Goal: Task Accomplishment & Management: Use online tool/utility

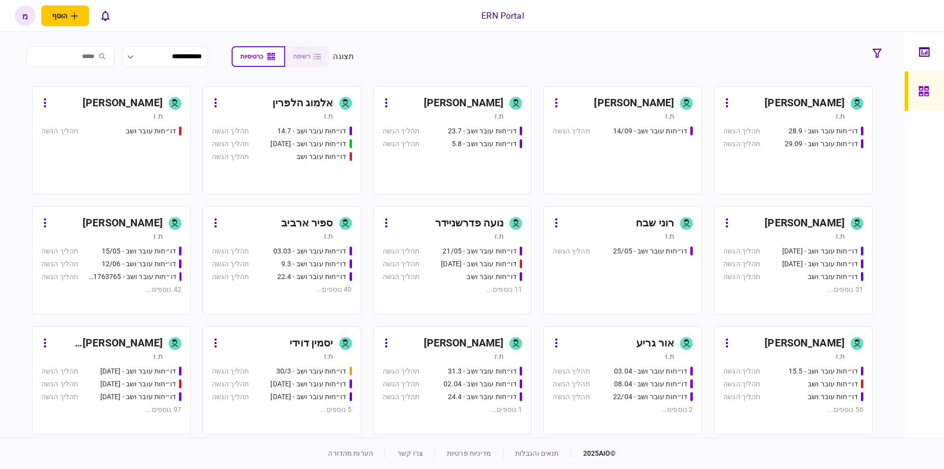
click at [500, 101] on div "[PERSON_NAME]" at bounding box center [464, 103] width 80 height 16
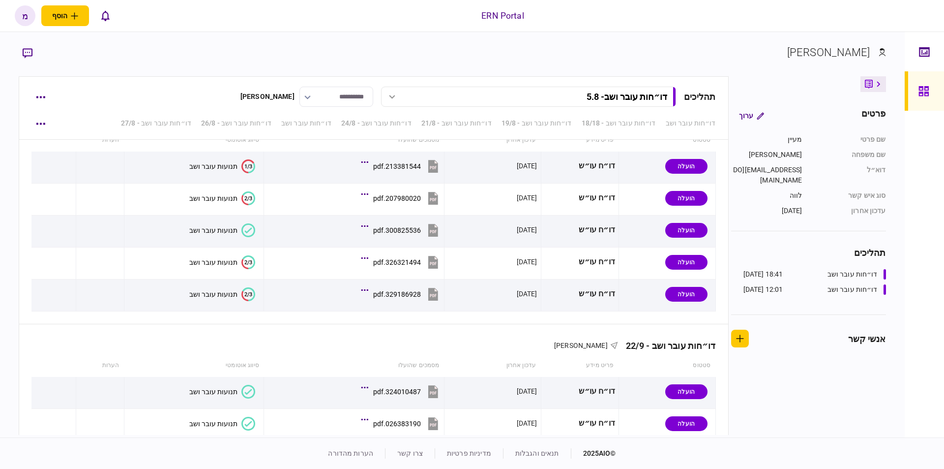
scroll to position [2581, 0]
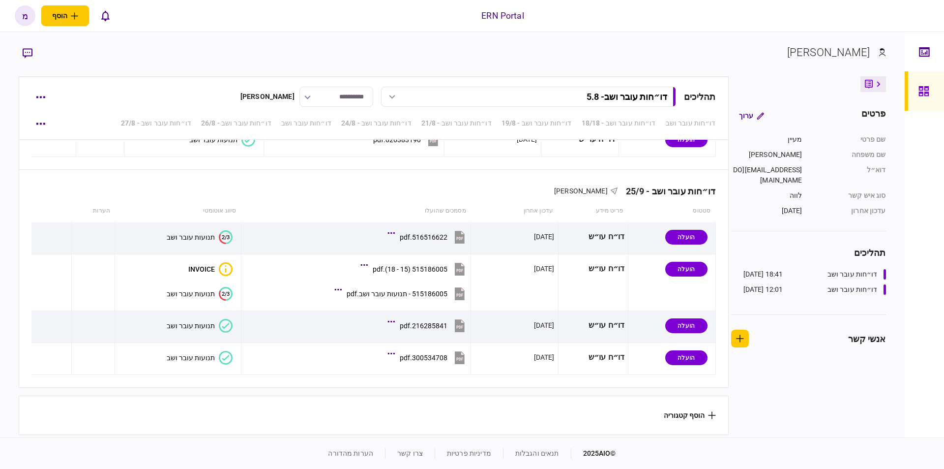
click at [694, 416] on button "הוסף קטגוריה" at bounding box center [690, 415] width 52 height 8
click at [40, 93] on div at bounding box center [472, 234] width 944 height 469
click at [43, 101] on button "button" at bounding box center [40, 97] width 18 height 18
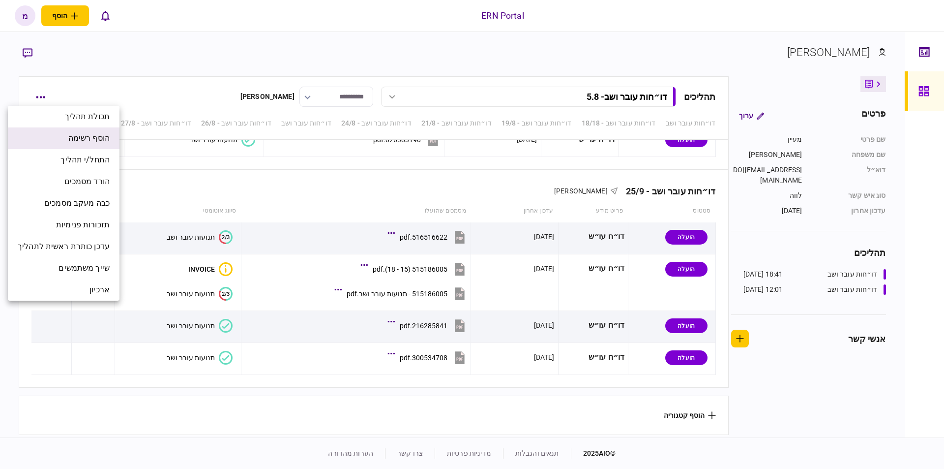
click at [80, 137] on span "הוסף רשימה" at bounding box center [88, 138] width 41 height 12
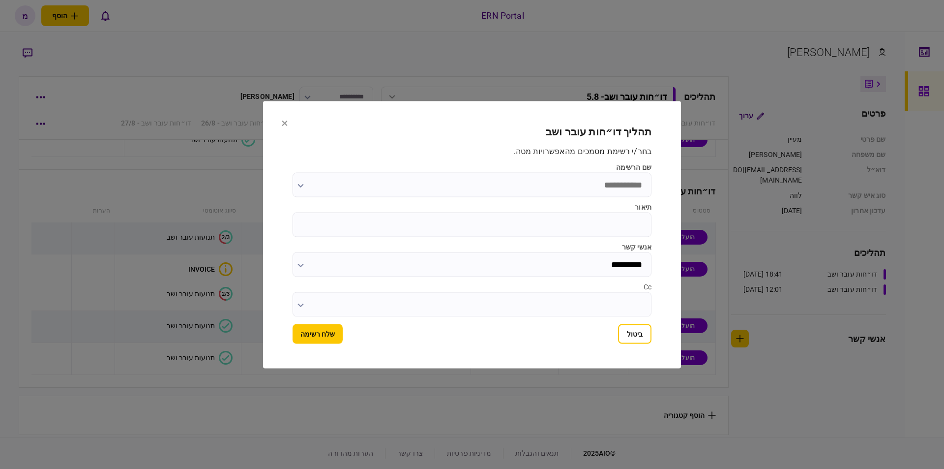
click at [307, 176] on input "שם הרשימה" at bounding box center [472, 184] width 359 height 25
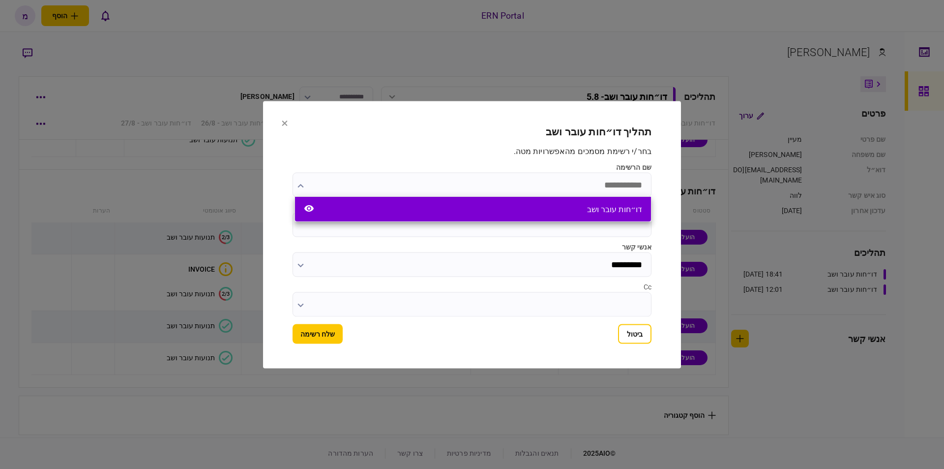
click at [334, 203] on div "דו״חות עובר ושב" at bounding box center [473, 209] width 356 height 25
type input "**********"
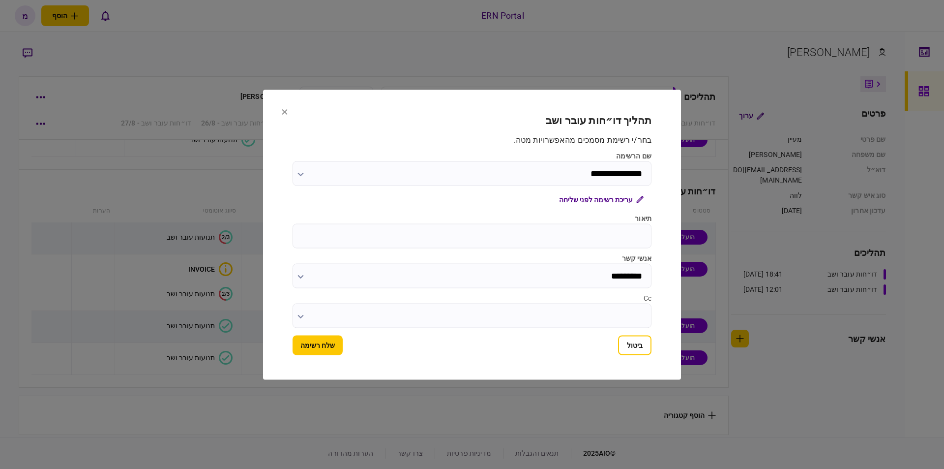
click at [303, 241] on input "תיאור" at bounding box center [472, 235] width 359 height 25
type input "****"
click at [317, 350] on button "שלח רשימה" at bounding box center [318, 345] width 50 height 20
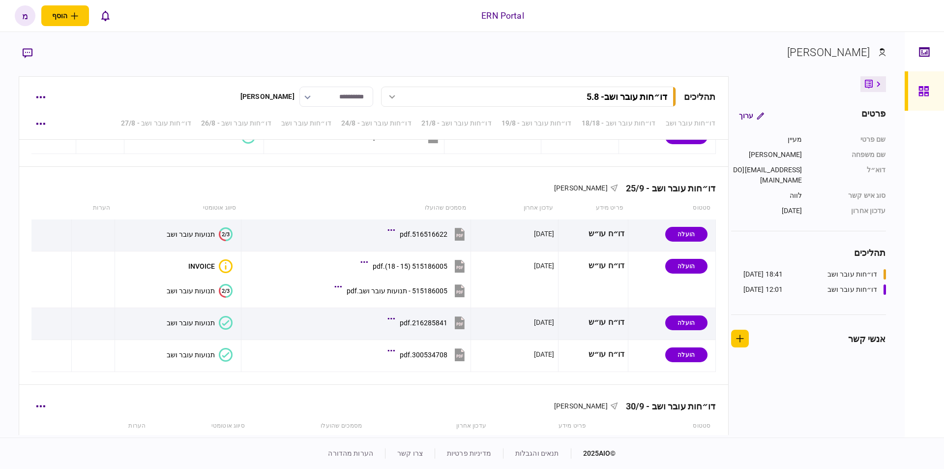
scroll to position [2678, 0]
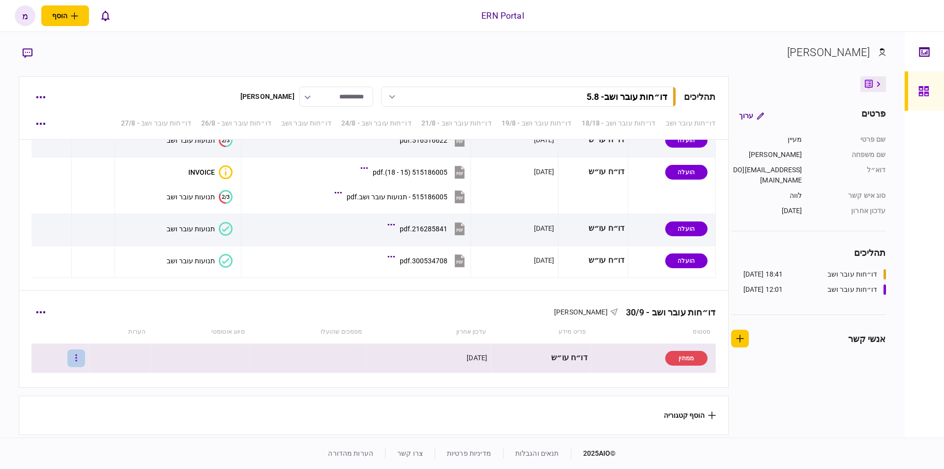
click at [77, 355] on icon "button" at bounding box center [76, 357] width 2 height 9
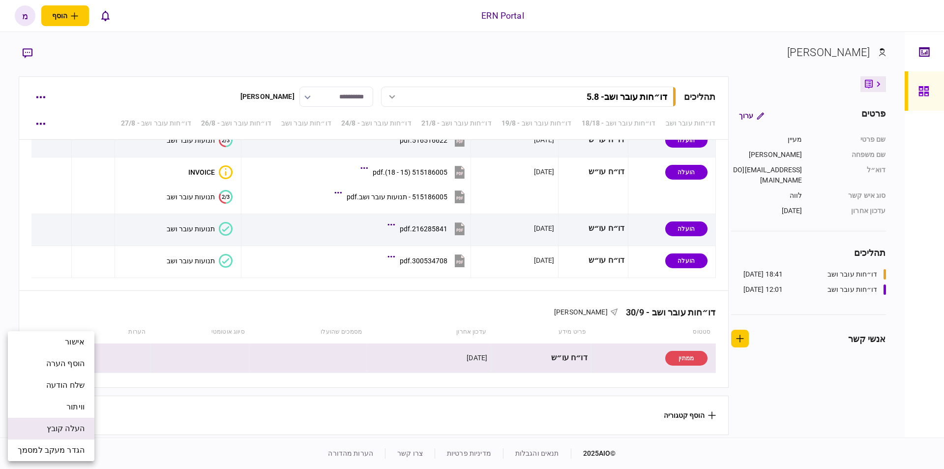
click at [71, 425] on span "העלה קובץ" at bounding box center [66, 428] width 38 height 12
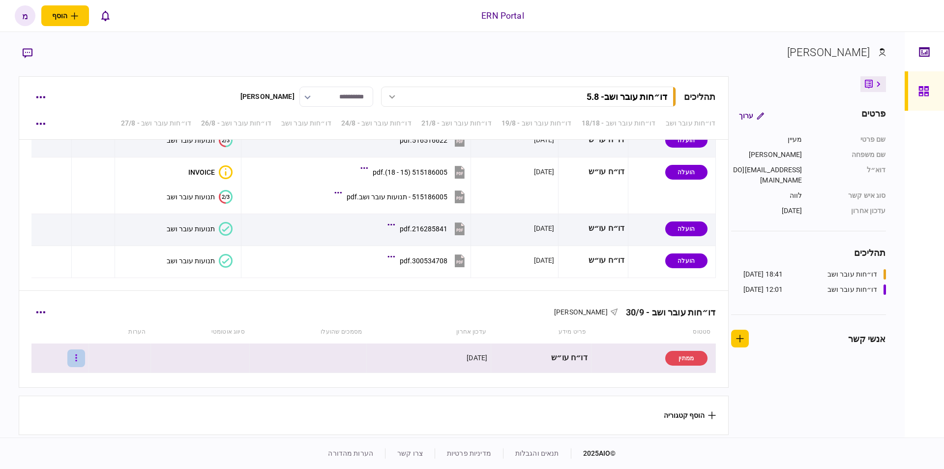
click at [81, 352] on button "button" at bounding box center [76, 358] width 18 height 18
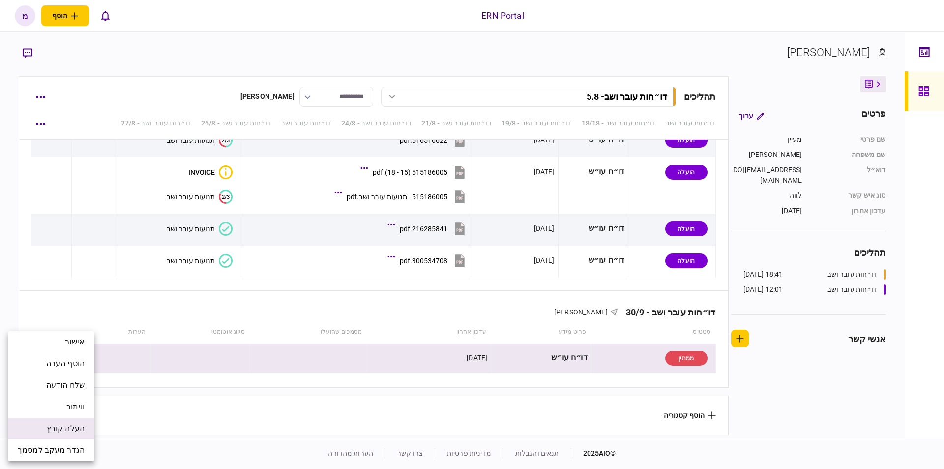
click at [71, 427] on span "העלה קובץ" at bounding box center [66, 428] width 38 height 12
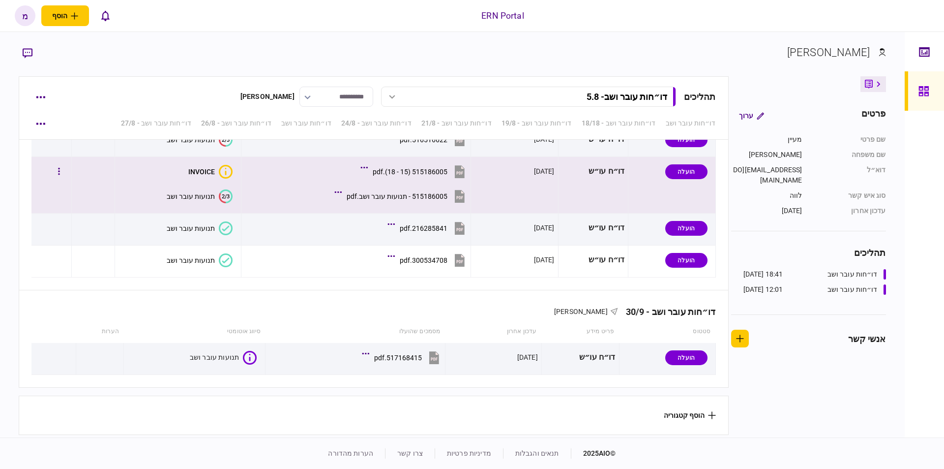
scroll to position [2678, 0]
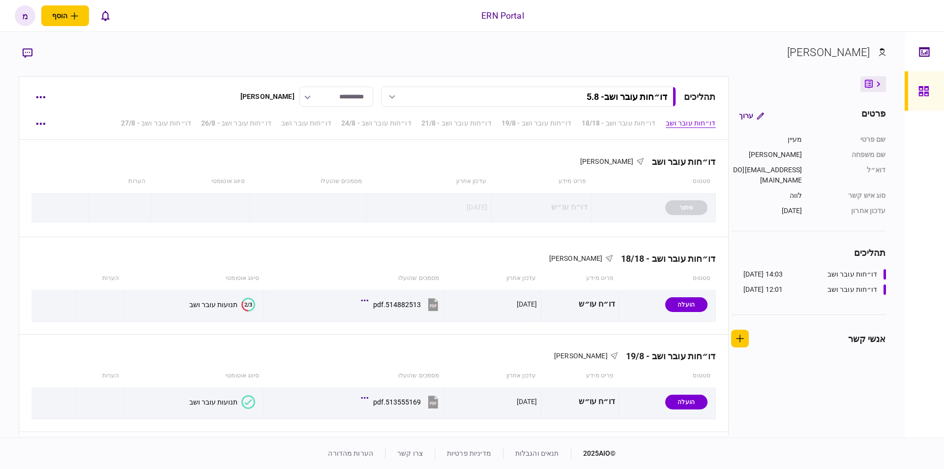
drag, startPoint x: 18, startPoint y: 160, endPoint x: 18, endPoint y: 182, distance: 21.6
click at [18, 182] on div "**********" at bounding box center [452, 234] width 905 height 405
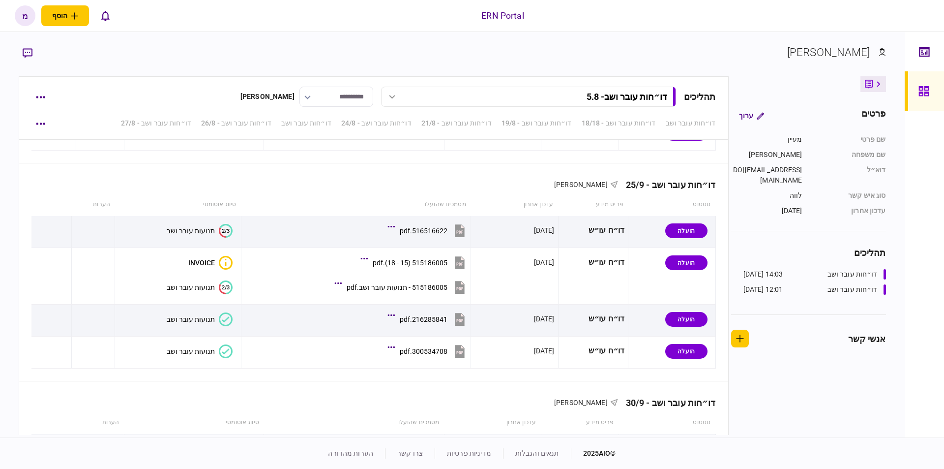
scroll to position [2678, 0]
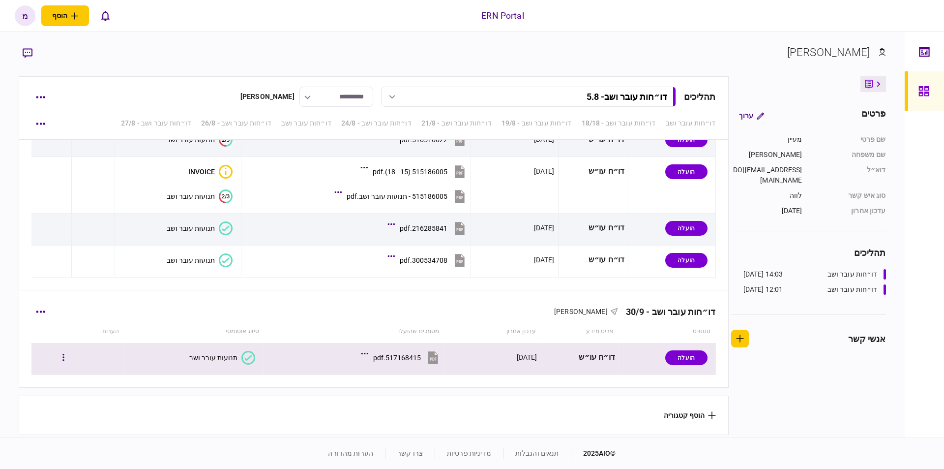
click at [241, 354] on icon at bounding box center [248, 358] width 14 height 14
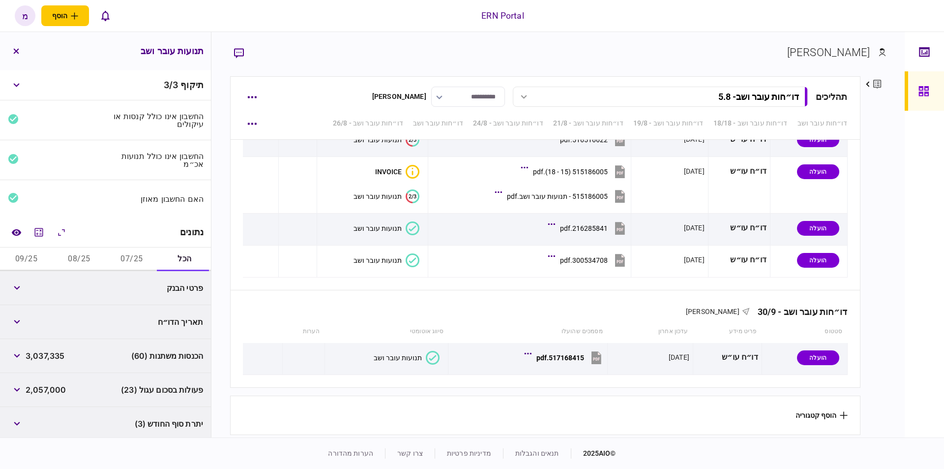
click at [125, 258] on button "07/25" at bounding box center [132, 259] width 53 height 24
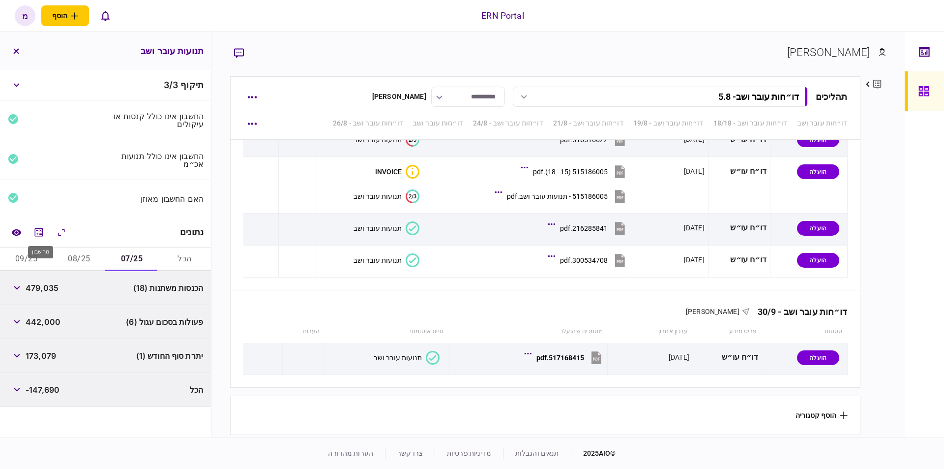
click at [37, 239] on div "מחשבון" at bounding box center [40, 249] width 27 height 20
click at [38, 232] on icon "מחשבון" at bounding box center [39, 232] width 12 height 12
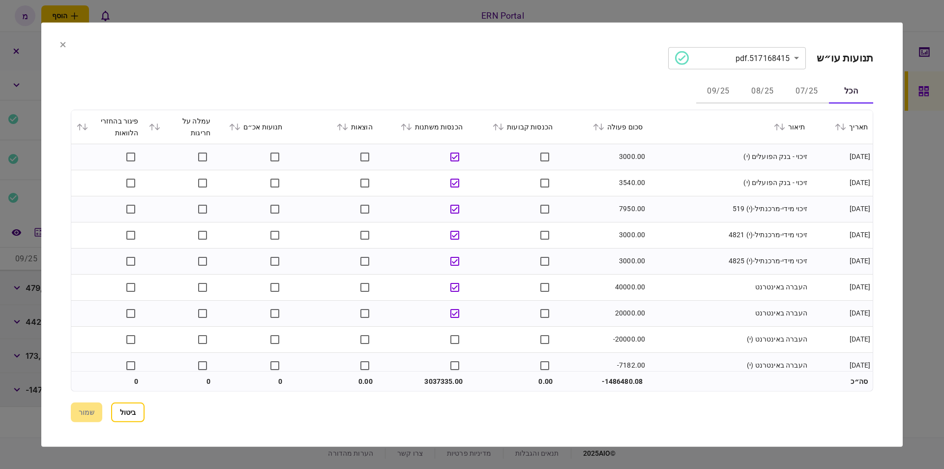
click at [810, 92] on button "07/25" at bounding box center [807, 92] width 44 height 24
click at [649, 163] on td "זיכוי - בנק הפועלים (י)" at bounding box center [729, 157] width 162 height 26
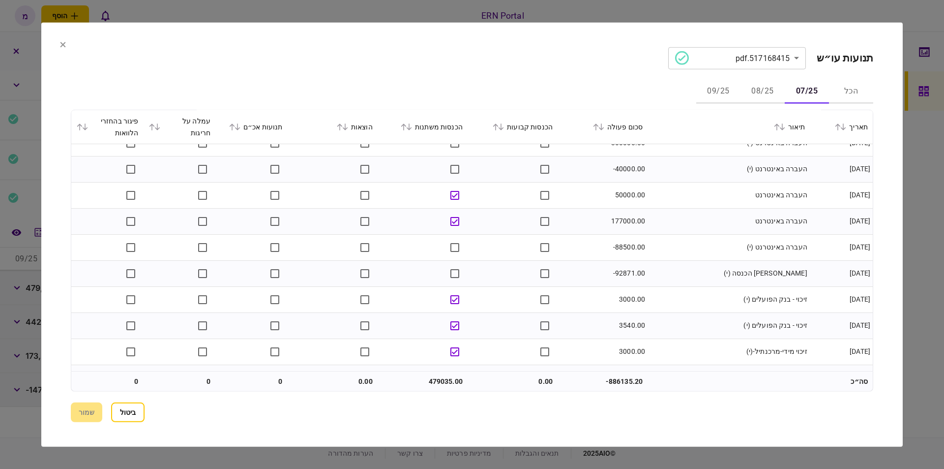
scroll to position [634, 0]
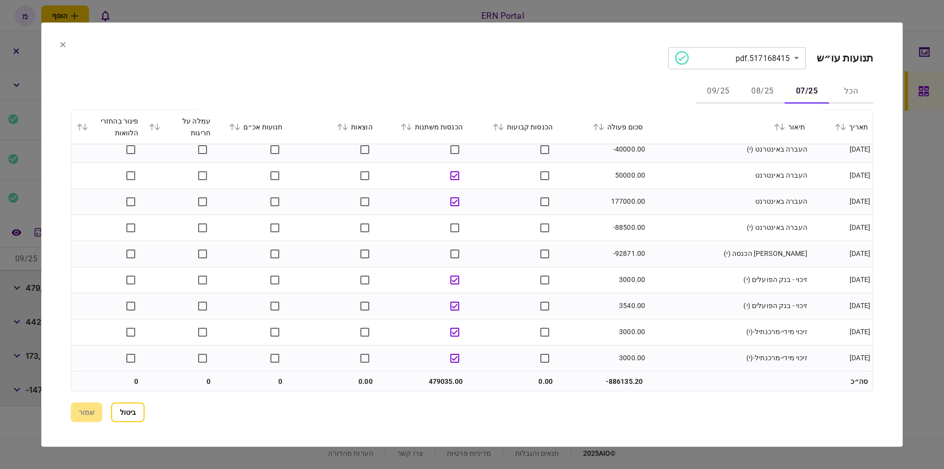
click at [437, 378] on td "479035.00" at bounding box center [423, 381] width 90 height 20
copy td "479035.00"
click at [435, 380] on td "479035.00" at bounding box center [423, 381] width 90 height 20
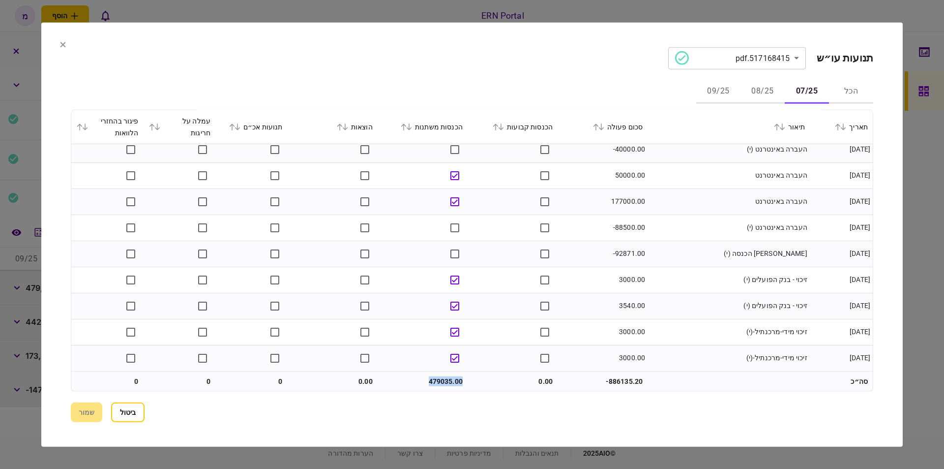
click at [761, 87] on button "08/25" at bounding box center [762, 92] width 44 height 24
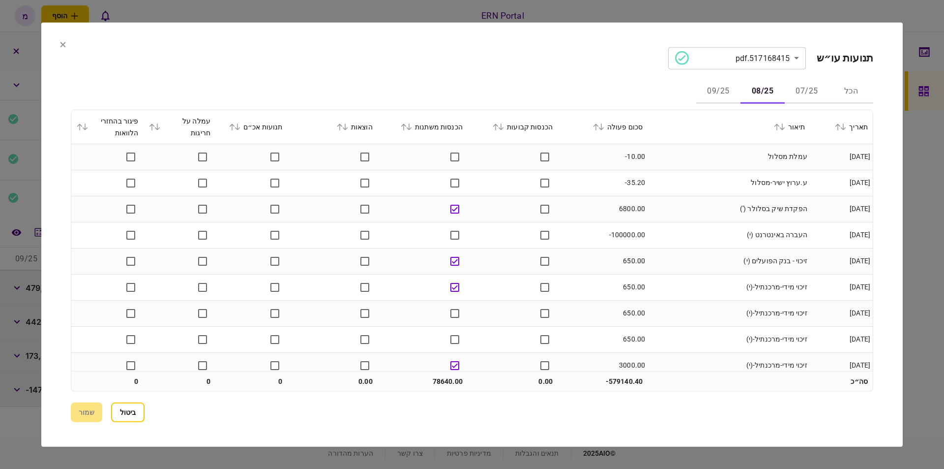
click at [715, 187] on td "ע.ערוץ ישיר-מסלול" at bounding box center [729, 183] width 162 height 26
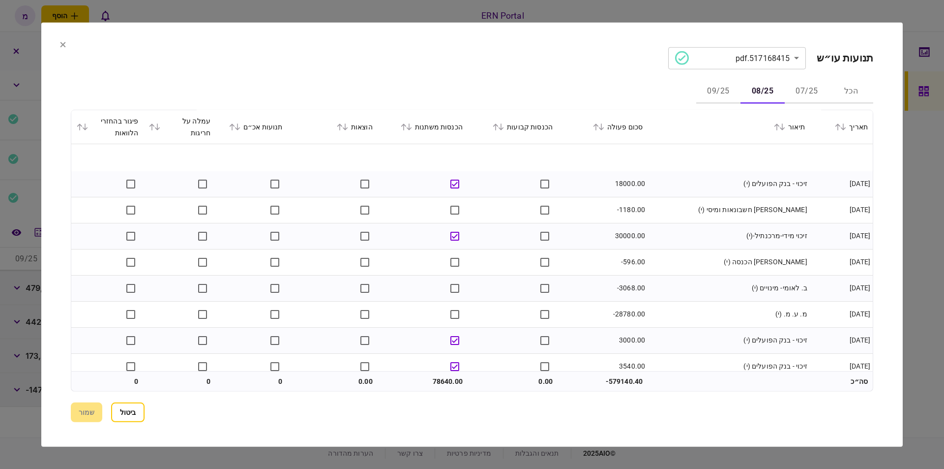
scroll to position [426, 0]
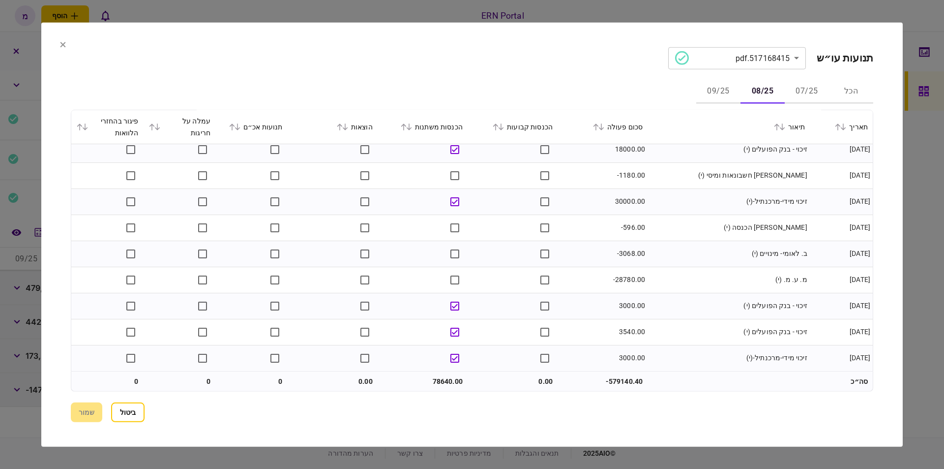
click at [437, 376] on td "78640.00" at bounding box center [423, 381] width 90 height 20
copy td "78640.00"
click at [741, 253] on td "ב. לאומי- מינויים (י)" at bounding box center [729, 253] width 162 height 26
click at [717, 85] on button "09/25" at bounding box center [718, 92] width 44 height 24
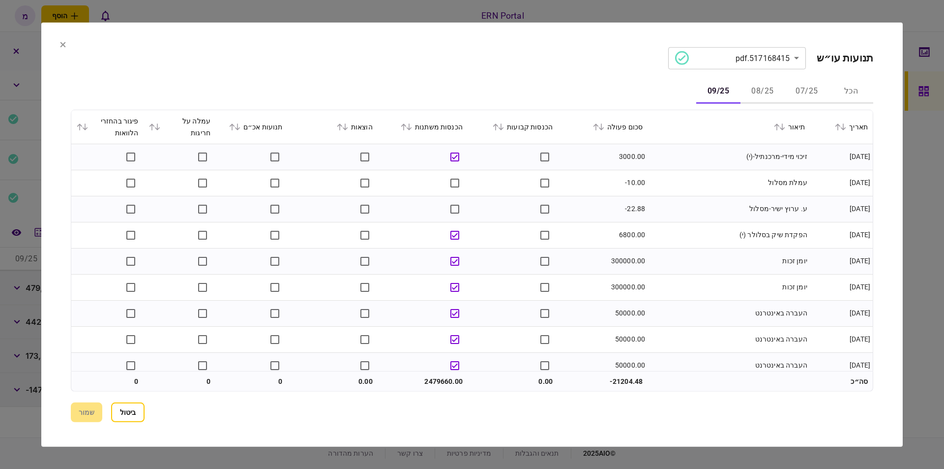
click at [696, 193] on td "עמלת מסלול" at bounding box center [729, 183] width 162 height 26
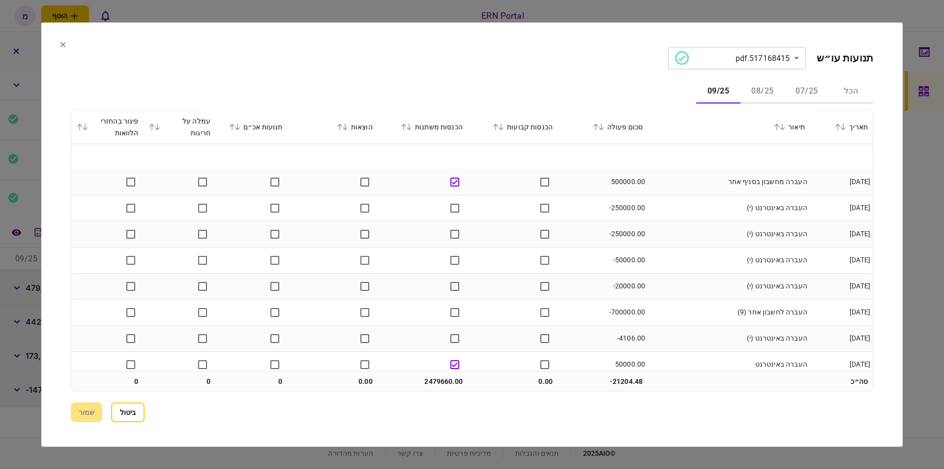
scroll to position [1260, 0]
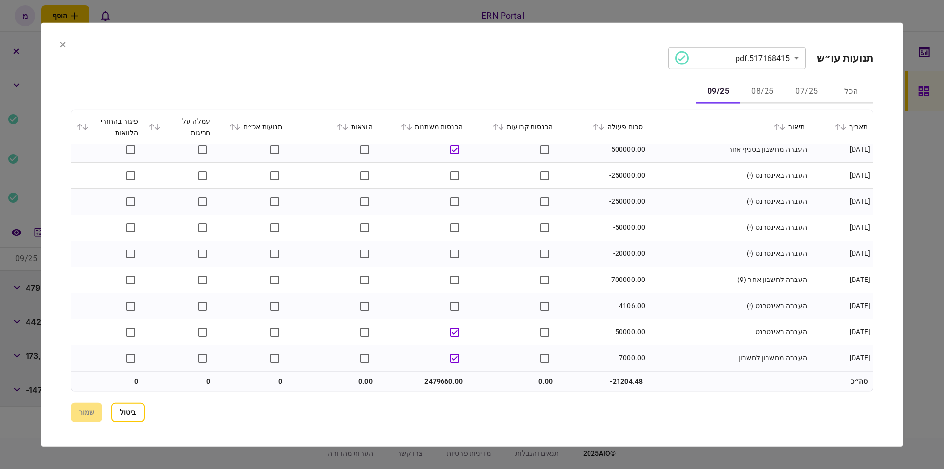
click at [429, 376] on td "2479660.00" at bounding box center [423, 381] width 90 height 20
click at [430, 377] on td "2479660.00" at bounding box center [423, 381] width 90 height 20
click at [432, 379] on td "2479660.00" at bounding box center [423, 381] width 90 height 20
copy td "2479660.00"
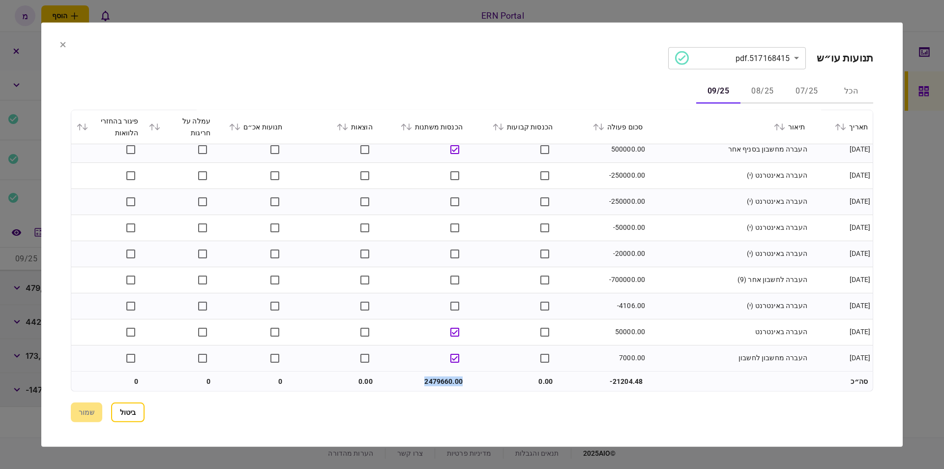
click at [63, 46] on icon at bounding box center [63, 44] width 6 height 6
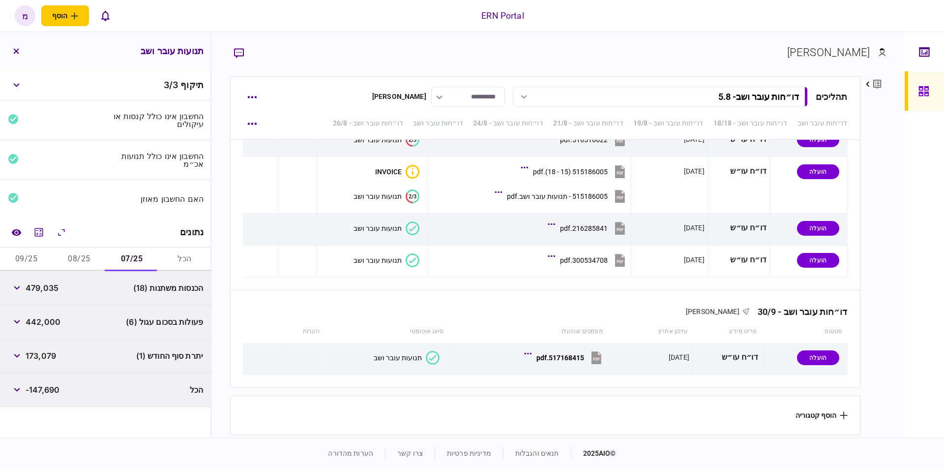
click at [32, 352] on span "173,079" at bounding box center [41, 356] width 30 height 12
copy span "173,079"
click at [78, 259] on button "08/25" at bounding box center [79, 259] width 53 height 24
click at [40, 389] on span "-96,524" at bounding box center [41, 390] width 31 height 12
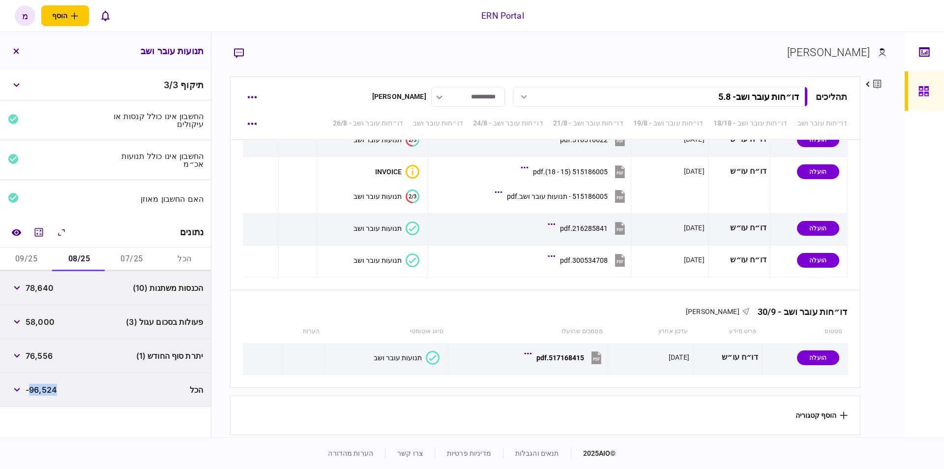
click at [40, 389] on span "-96,524" at bounding box center [41, 390] width 31 height 12
click at [40, 350] on span "76,556" at bounding box center [39, 356] width 27 height 12
copy div "76,556"
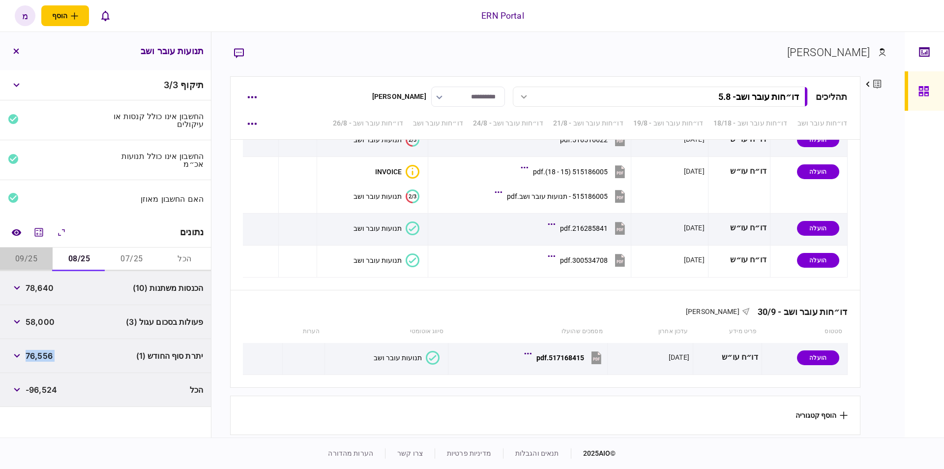
click at [30, 252] on button "09/25" at bounding box center [26, 259] width 53 height 24
click at [13, 353] on button "button" at bounding box center [17, 356] width 18 height 18
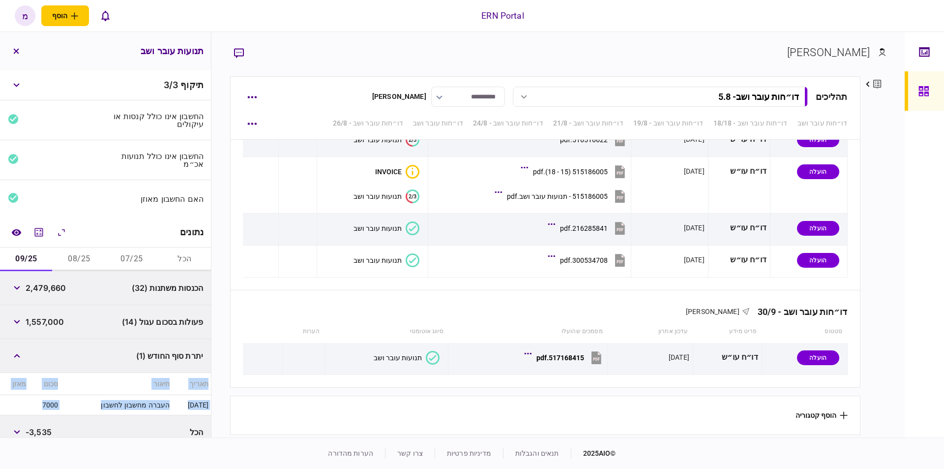
click at [870, 147] on div "פרטים ערוך שם פרטי [PERSON_NAME] שם משפחה [PERSON_NAME] דוא״ל [EMAIL_ADDRESS][D…" at bounding box center [873, 255] width 26 height 358
